Goal: Communication & Community: Participate in discussion

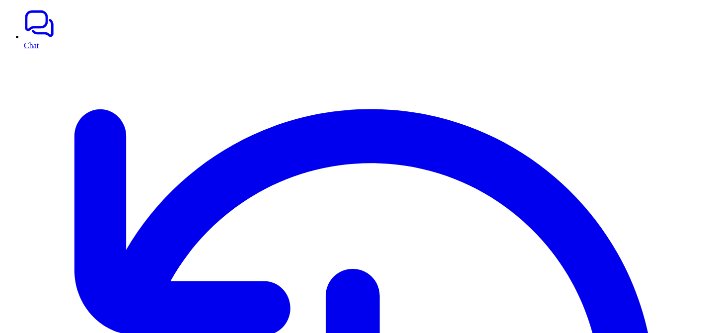
click at [28, 32] on link "Chat" at bounding box center [368, 29] width 688 height 42
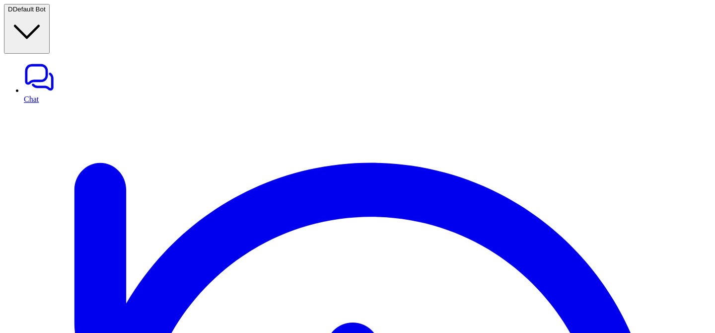
type textarea "**********"
